Goal: Information Seeking & Learning: Learn about a topic

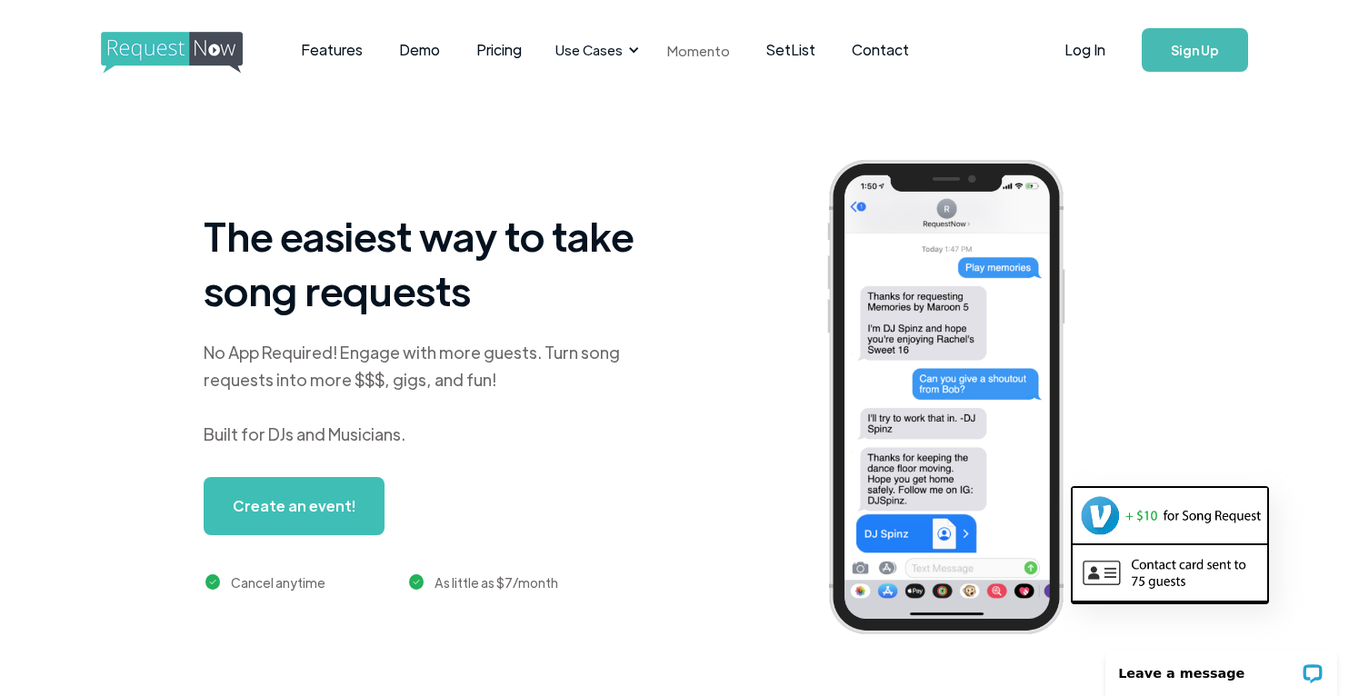
click at [695, 53] on link "Momento" at bounding box center [698, 51] width 99 height 54
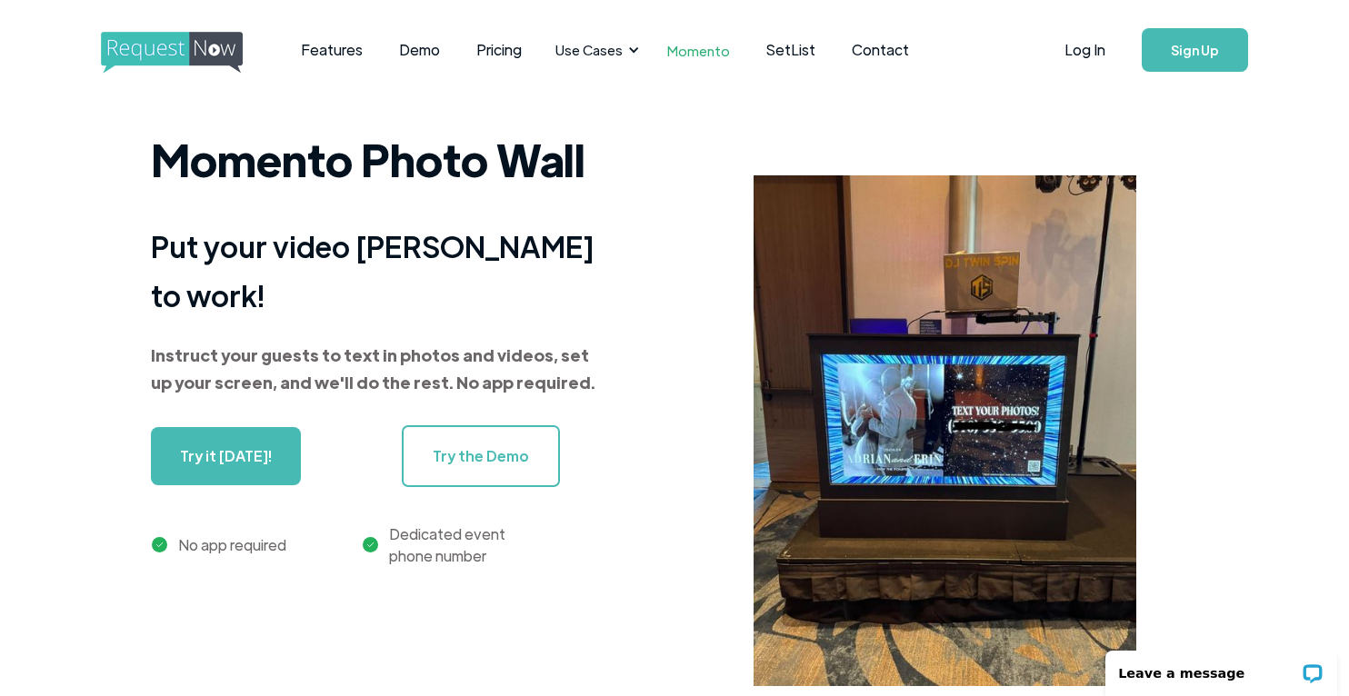
click at [491, 438] on link "Try the Demo" at bounding box center [481, 456] width 158 height 62
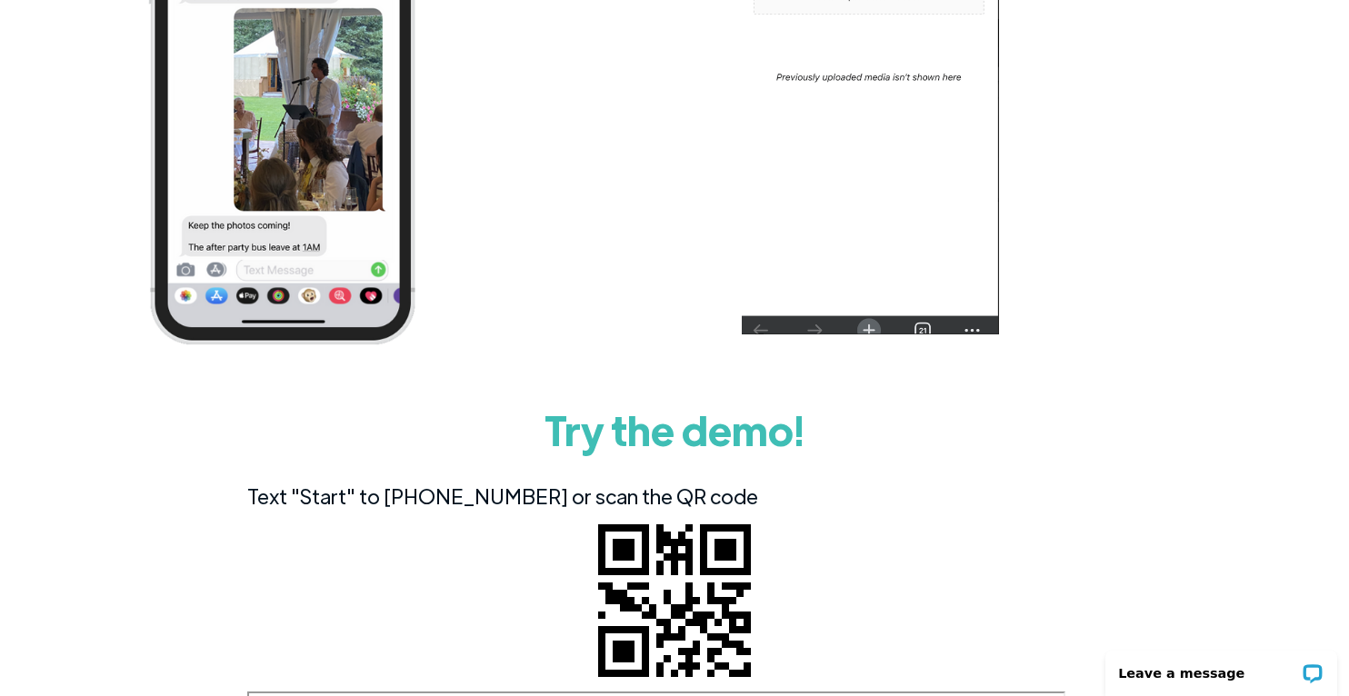
scroll to position [4233, 0]
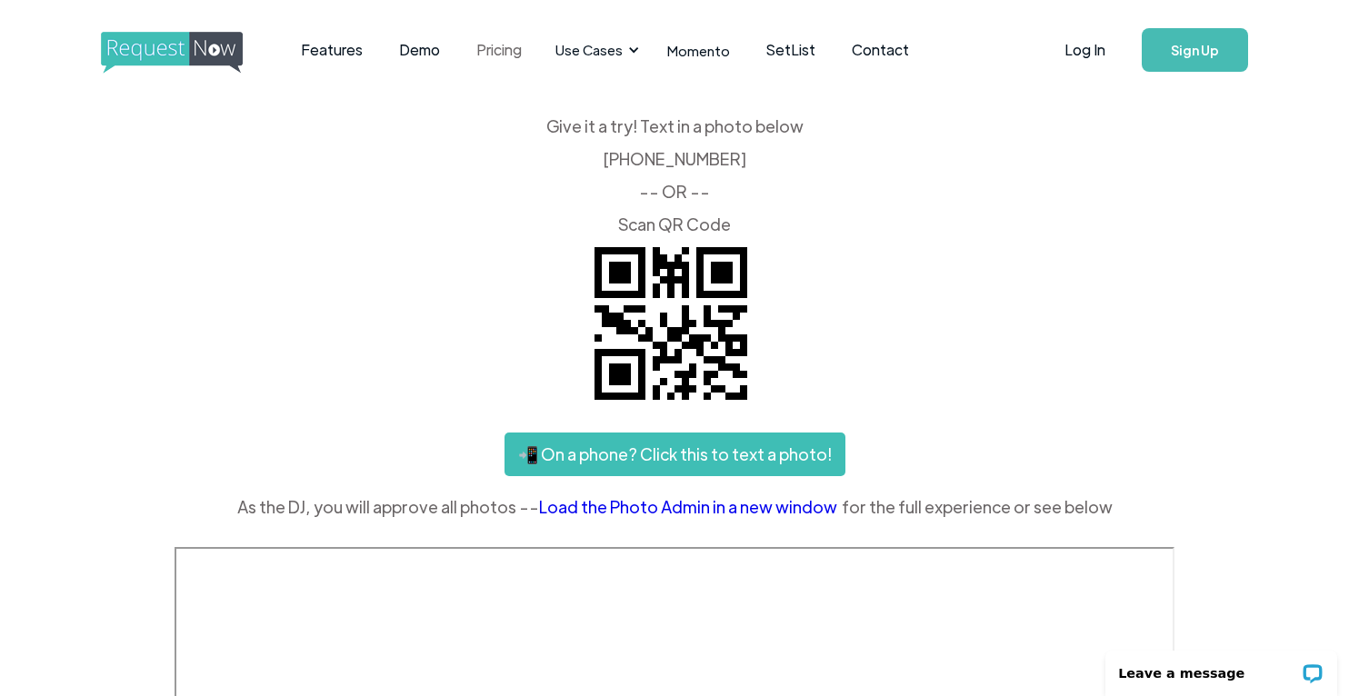
click at [505, 52] on link "Pricing" at bounding box center [499, 50] width 82 height 56
click at [670, 53] on link "Momento" at bounding box center [698, 51] width 99 height 54
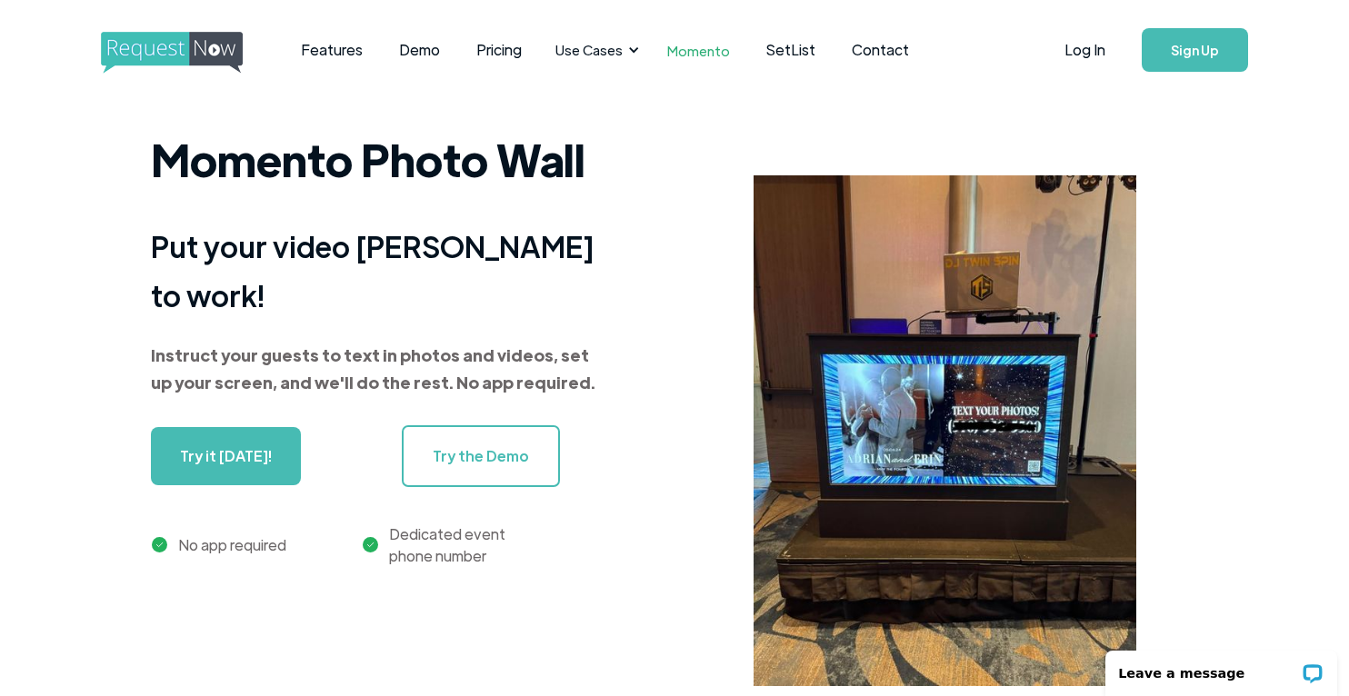
click at [237, 443] on link "Try it [DATE]!" at bounding box center [226, 456] width 150 height 58
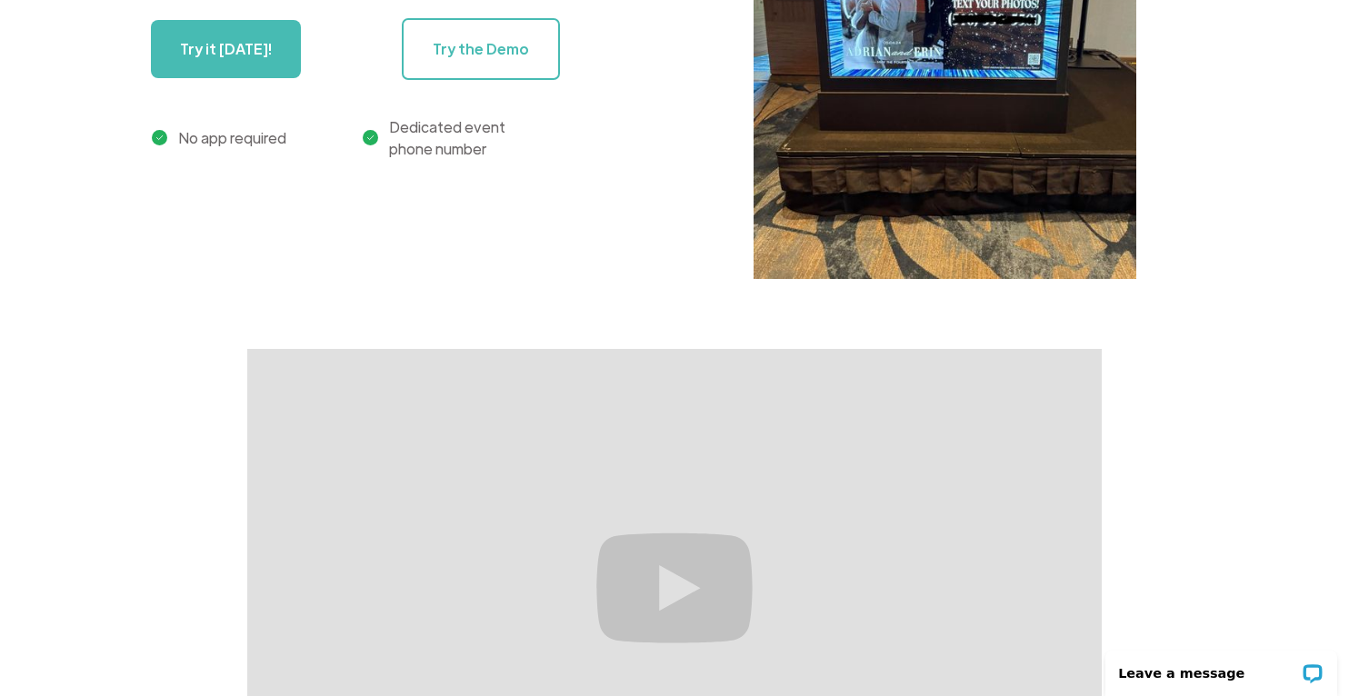
scroll to position [667, 0]
